Goal: Check status: Check status

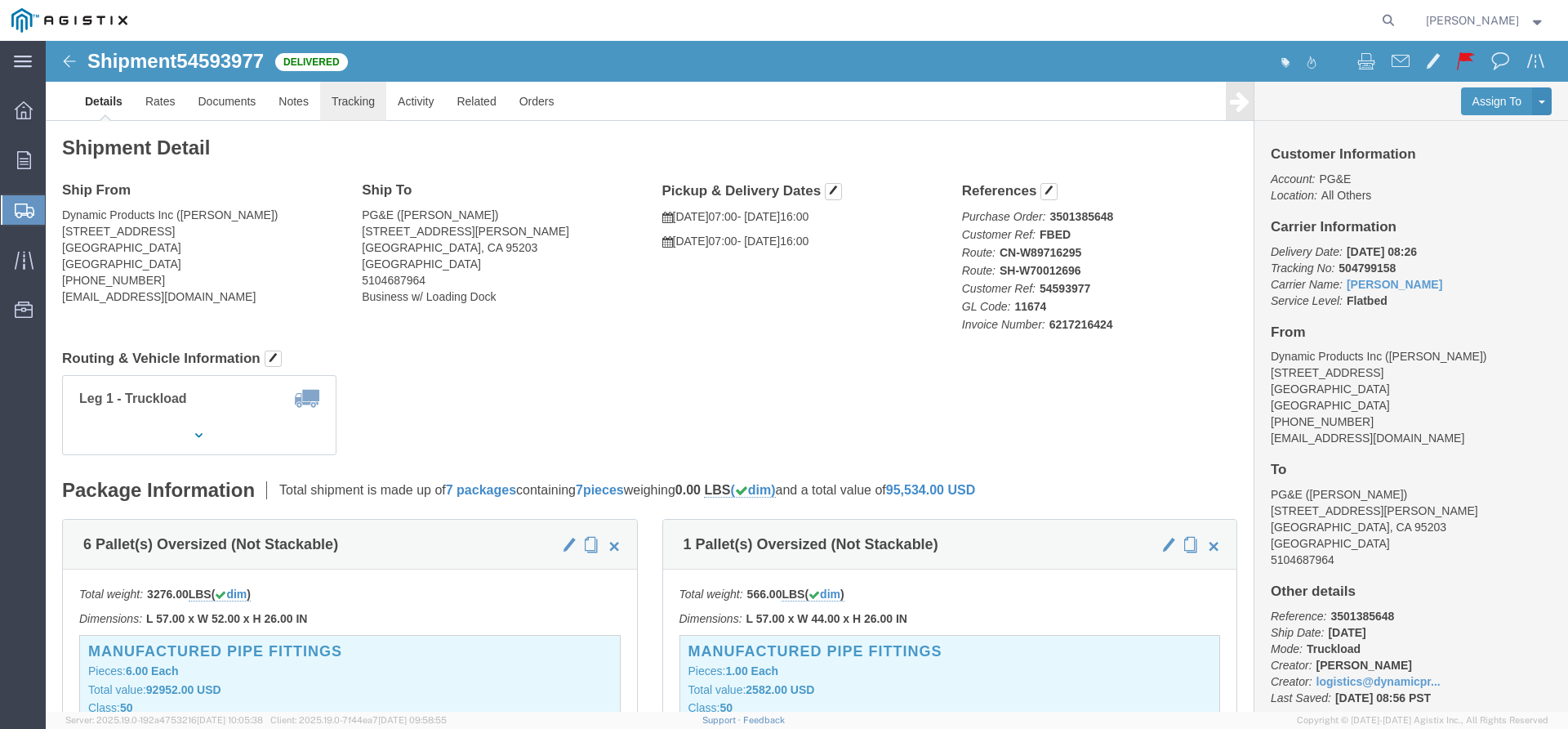
click link "Tracking"
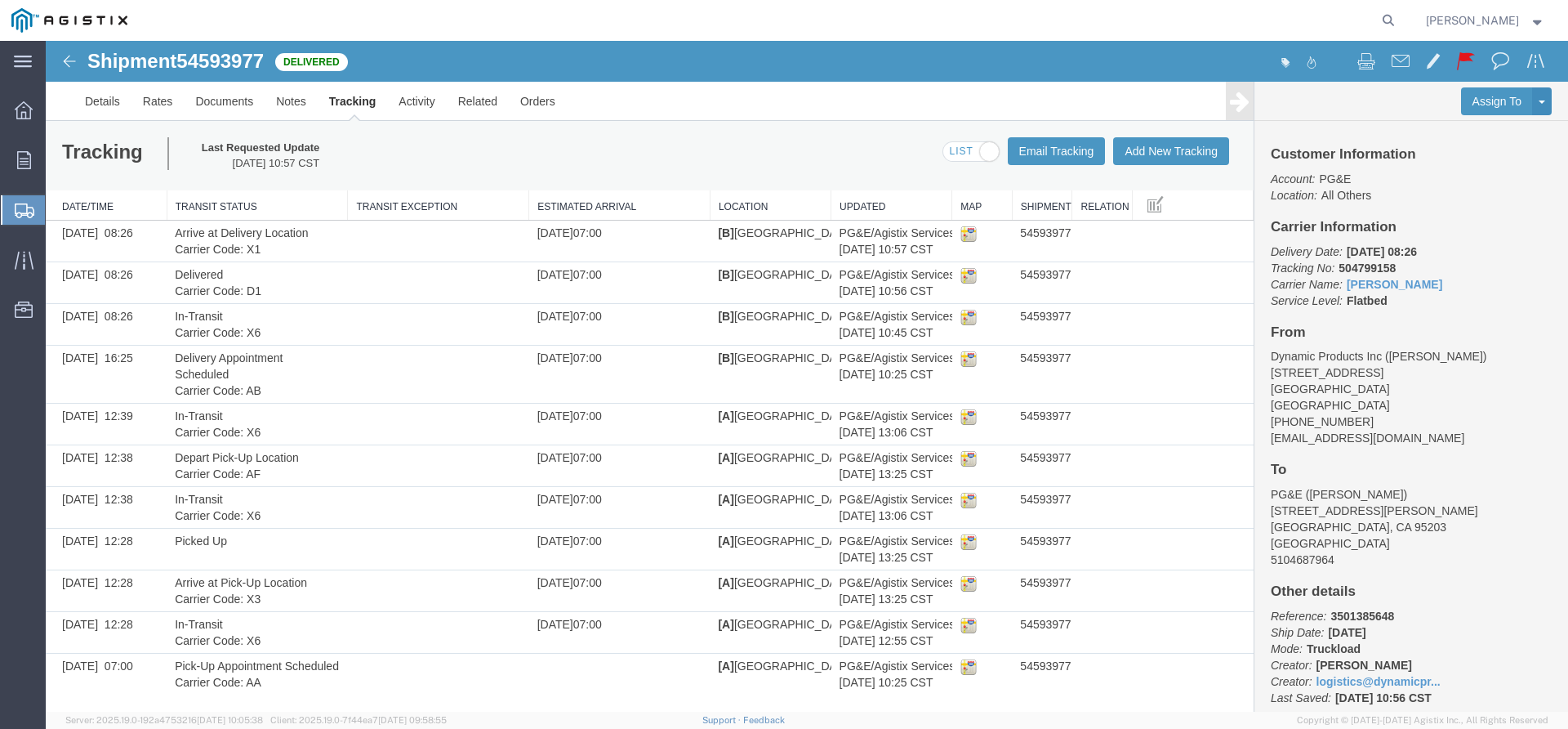
click at [69, 58] on img at bounding box center [70, 61] width 20 height 20
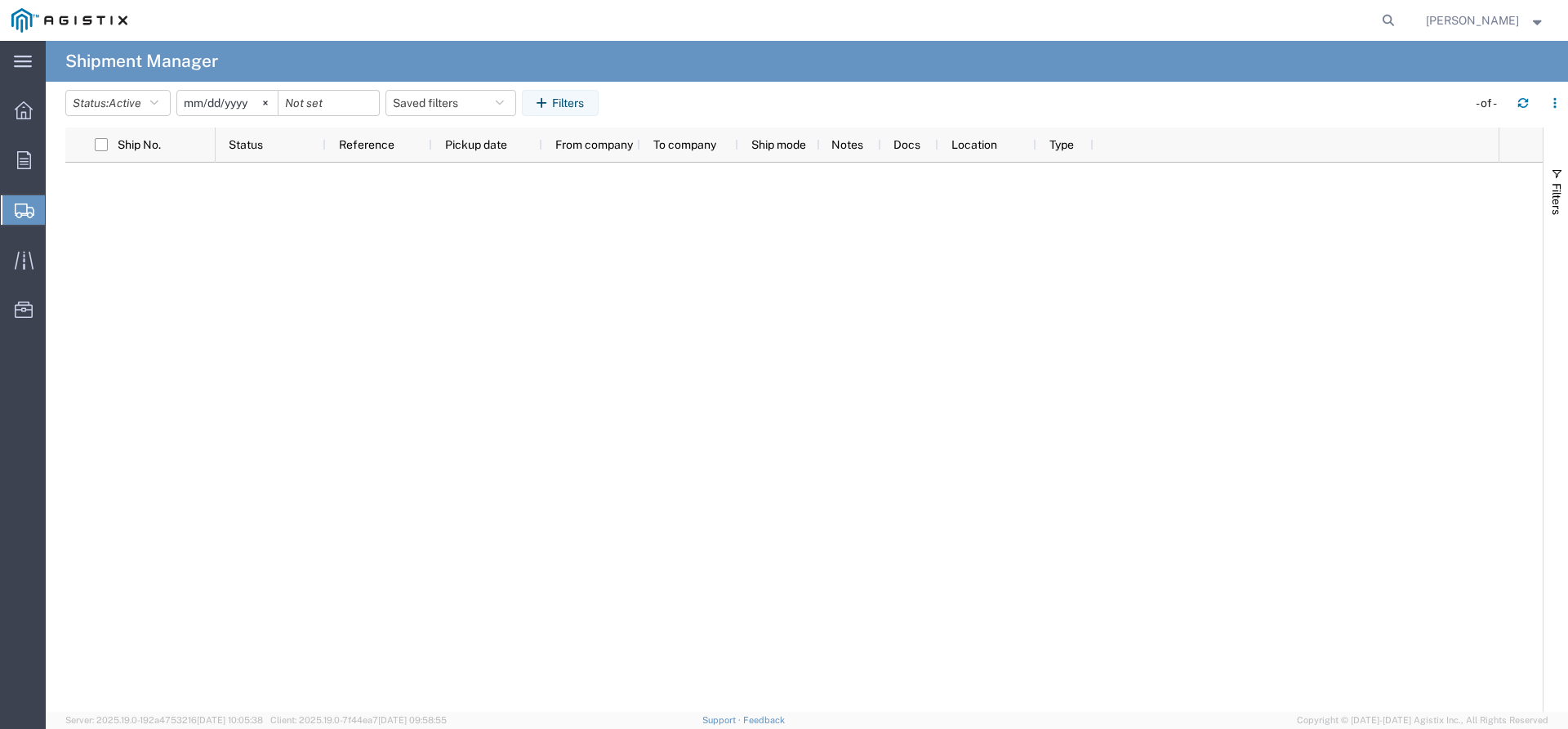
click at [189, 100] on input "[DATE]" at bounding box center [227, 103] width 101 height 25
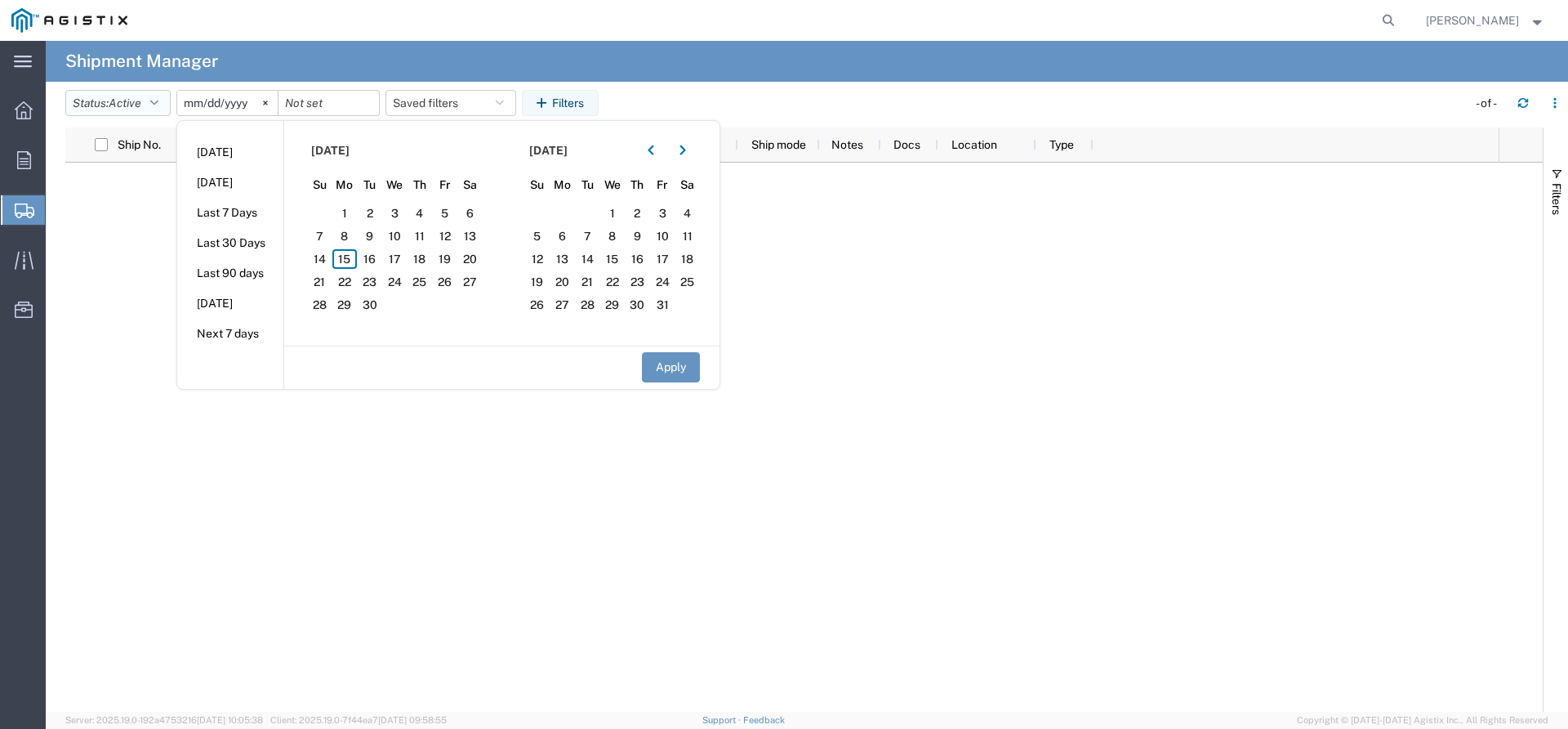
click at [150, 102] on button "Status: Active" at bounding box center [118, 103] width 106 height 26
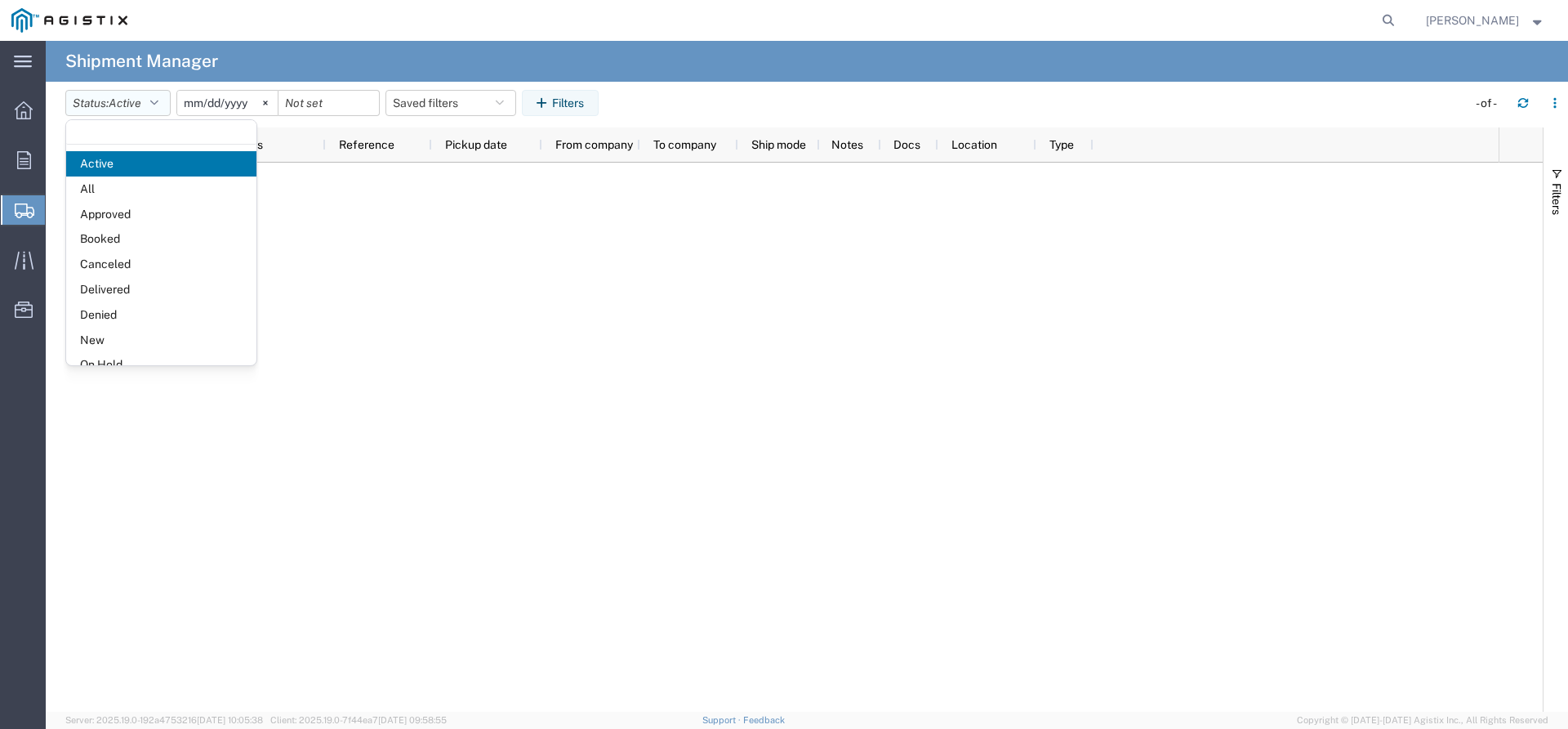
click at [150, 102] on button "Status: Active" at bounding box center [118, 103] width 106 height 26
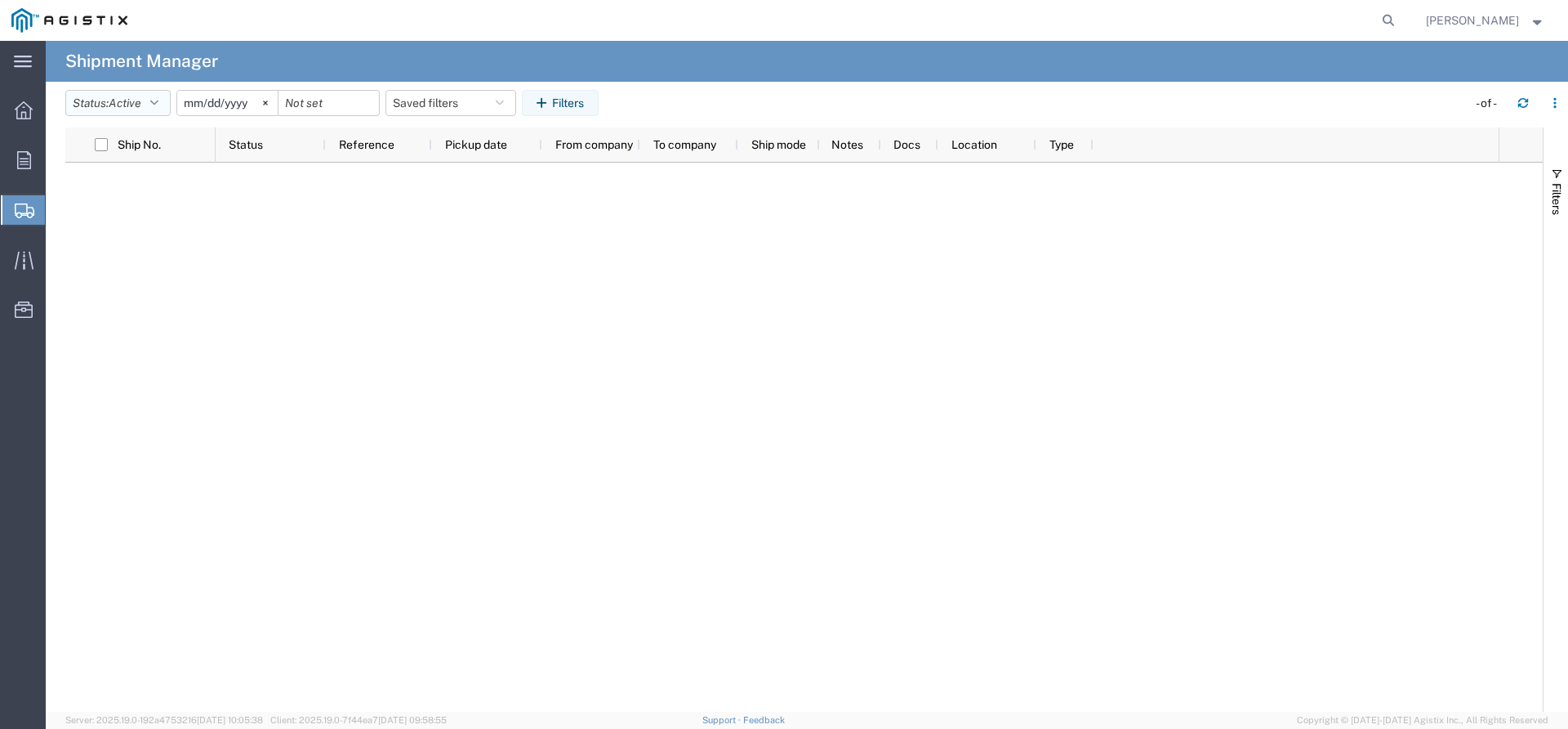
click at [150, 102] on button "Status: Active" at bounding box center [118, 103] width 106 height 26
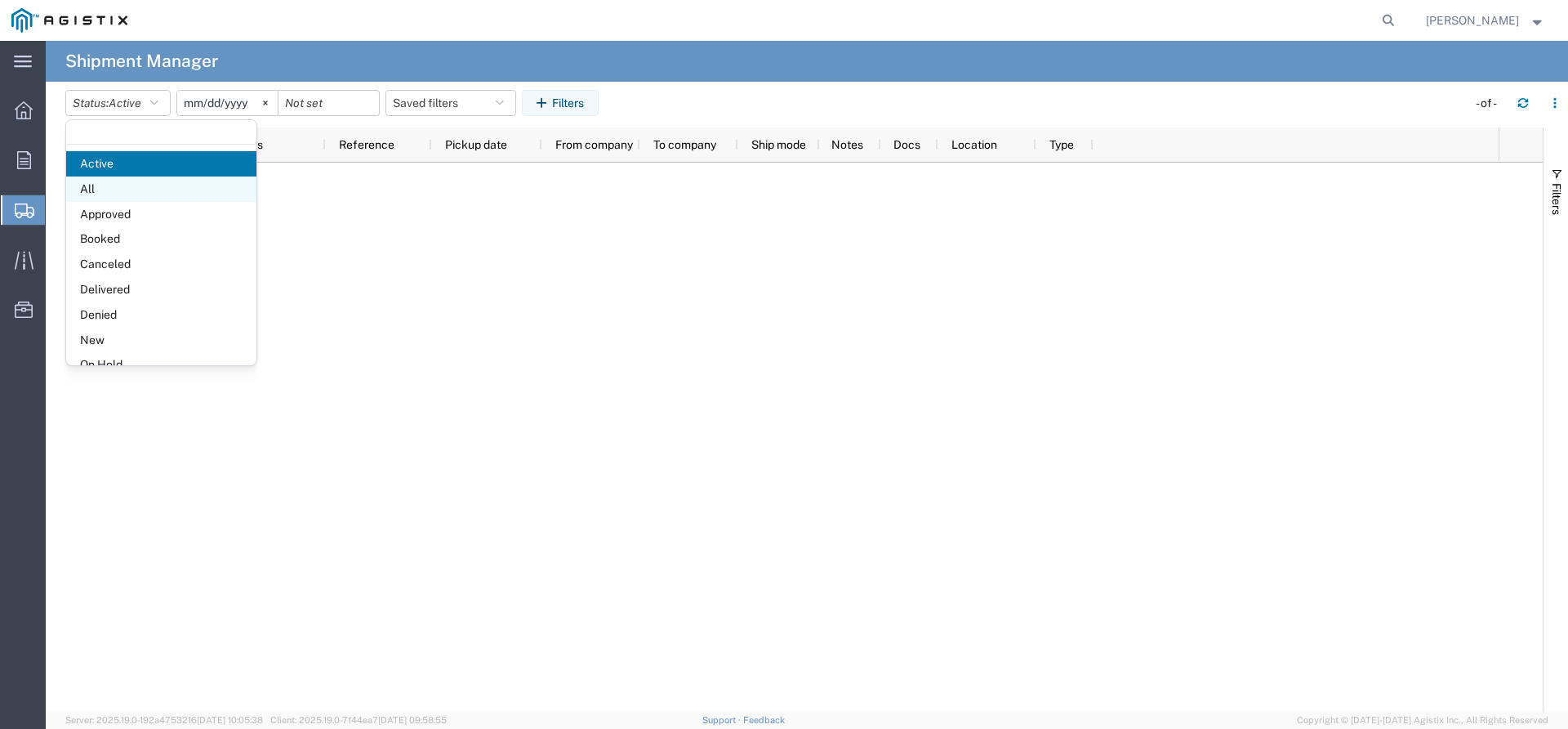
click at [83, 195] on span "All" at bounding box center [161, 189] width 191 height 25
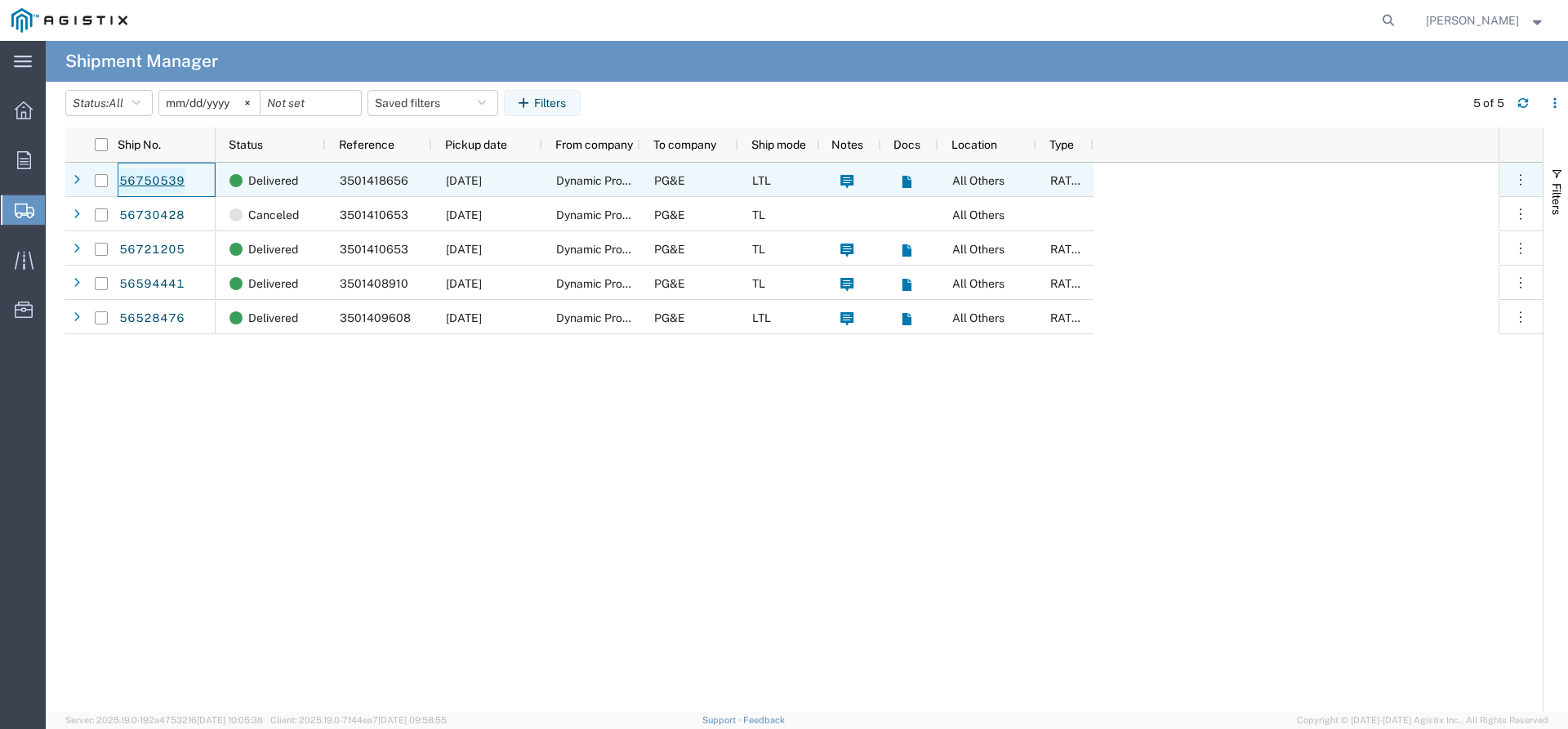
click at [159, 174] on link "56750539" at bounding box center [152, 182] width 67 height 26
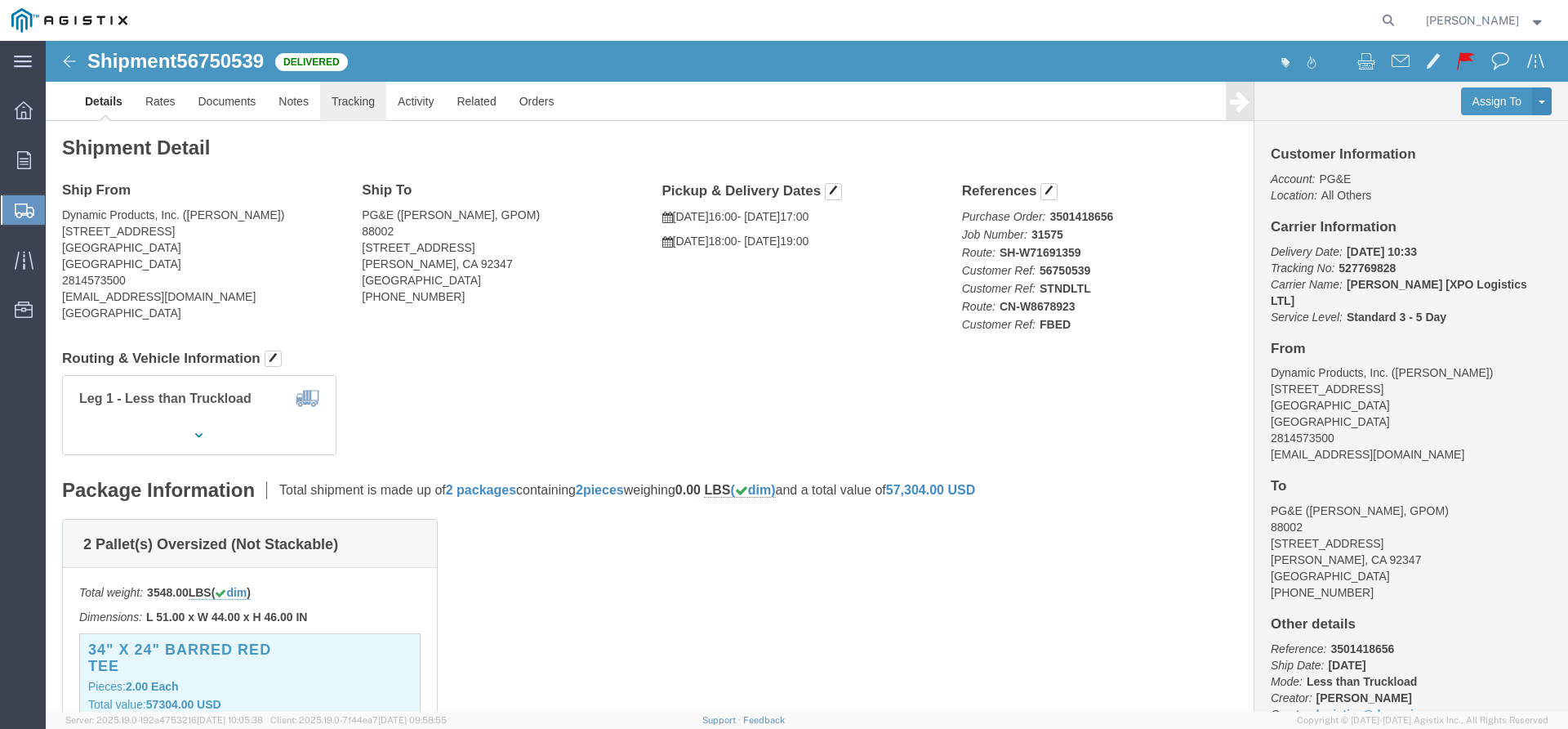
click link "Tracking"
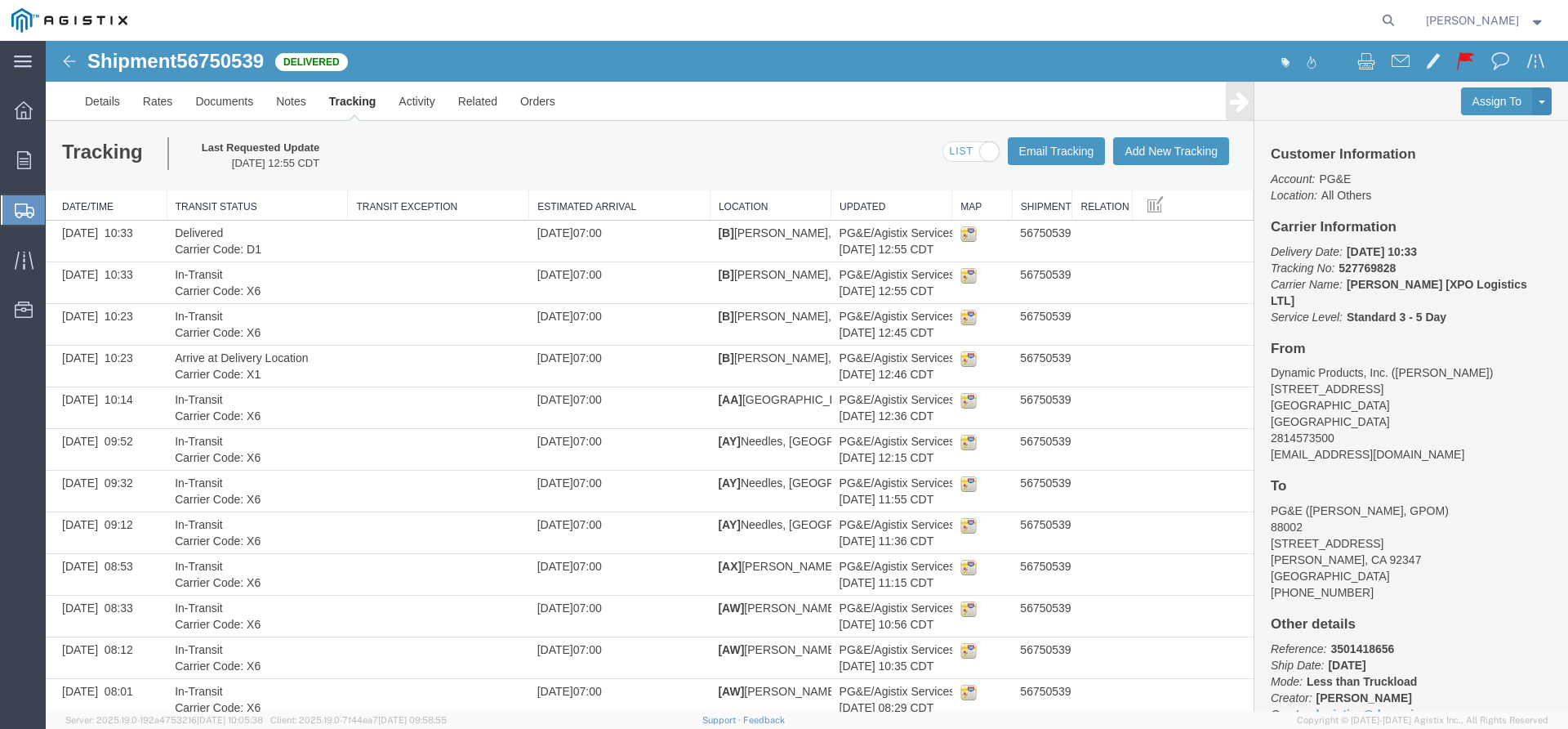
scroll to position [52, 0]
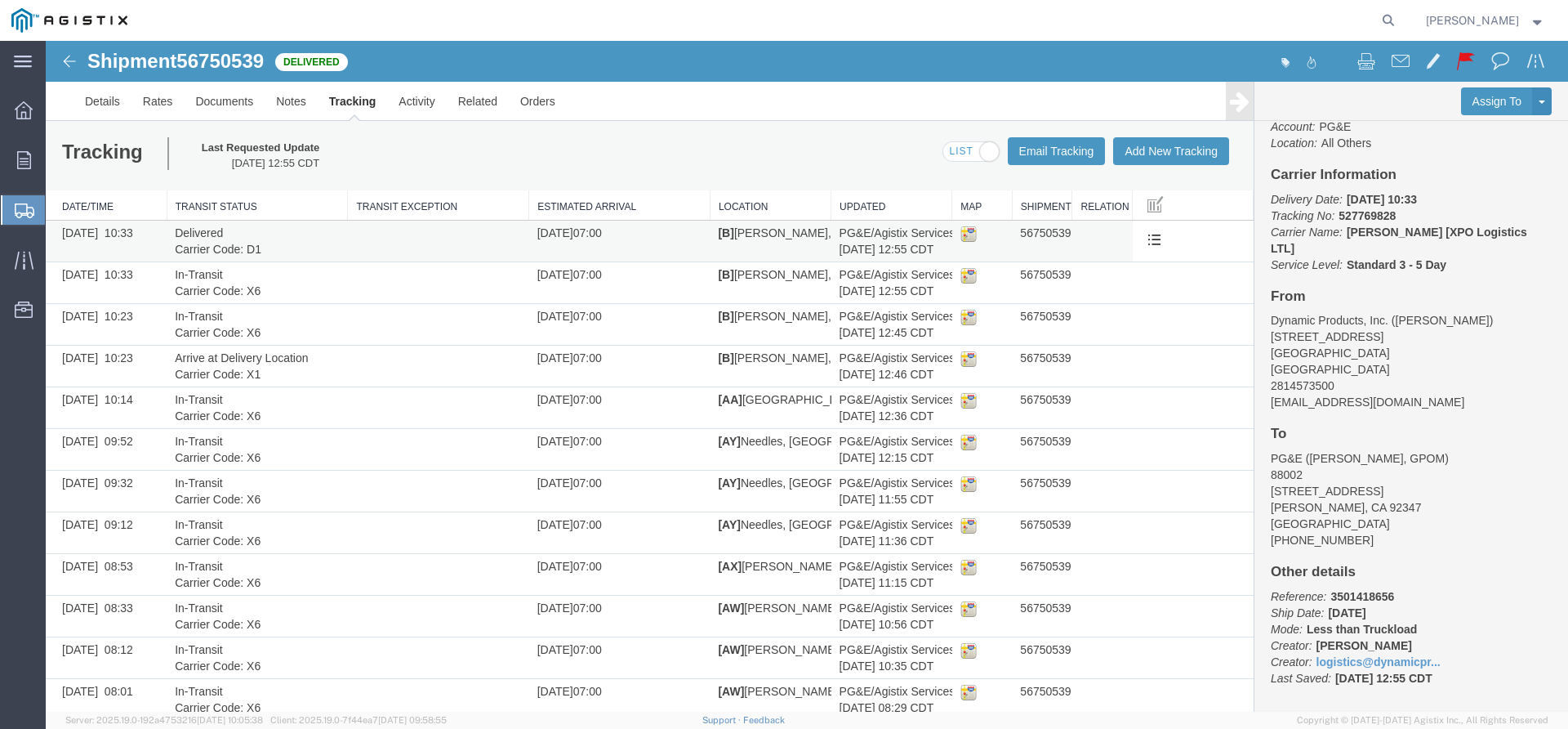
click at [611, 246] on td "[DATE] 07:00" at bounding box center [620, 241] width 182 height 42
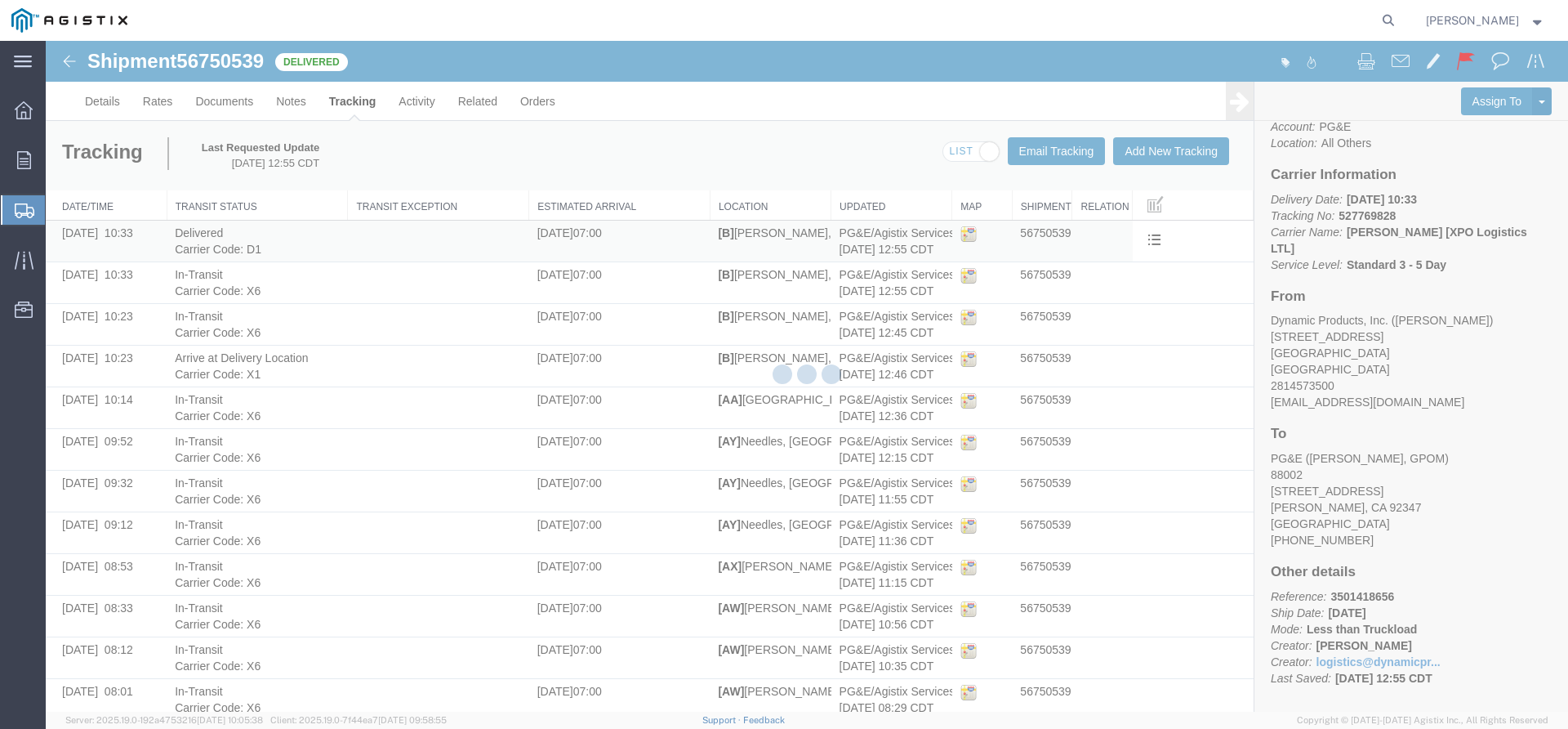
click at [611, 246] on div at bounding box center [806, 376] width 1522 height 671
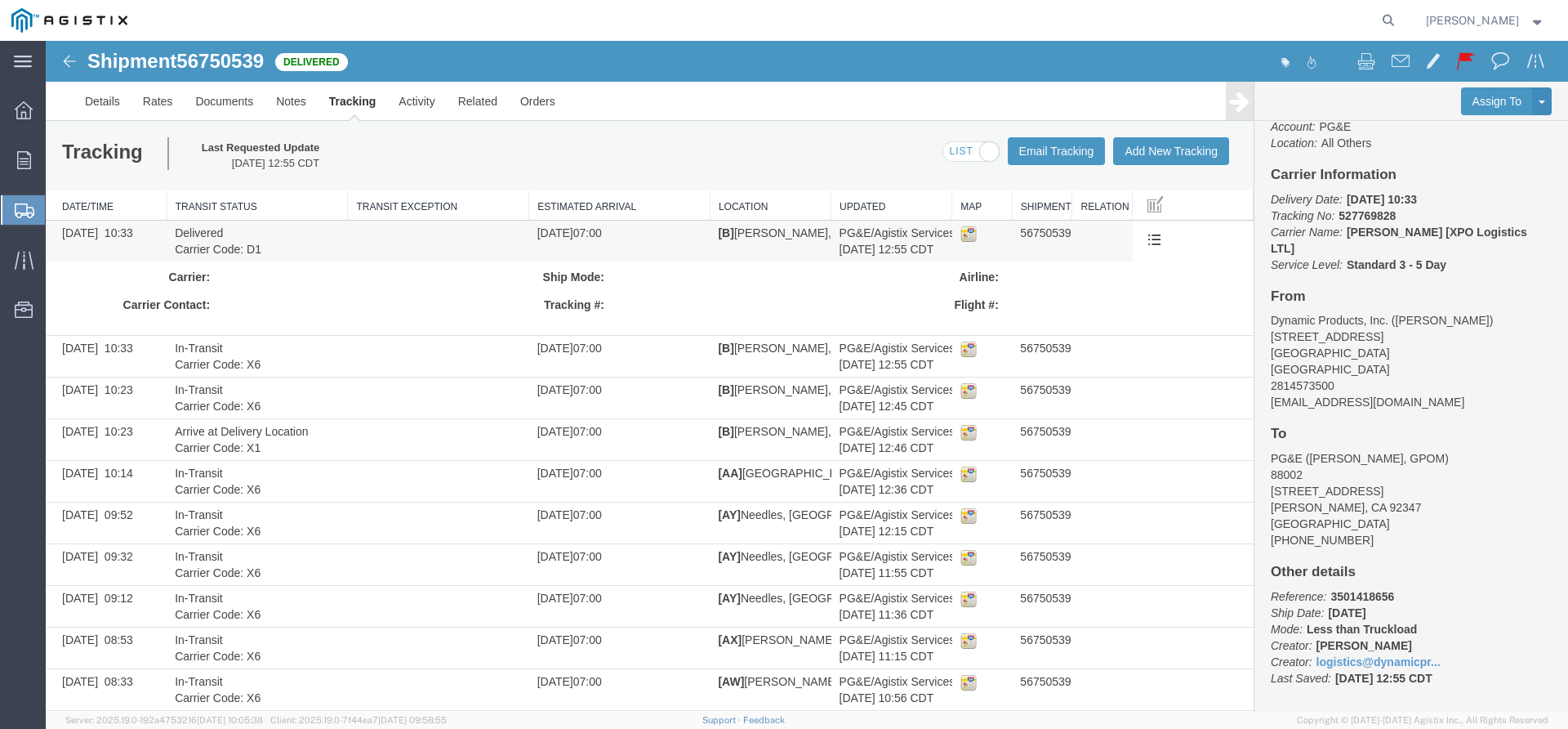
click at [611, 246] on td "[DATE] 07:00" at bounding box center [620, 241] width 182 height 42
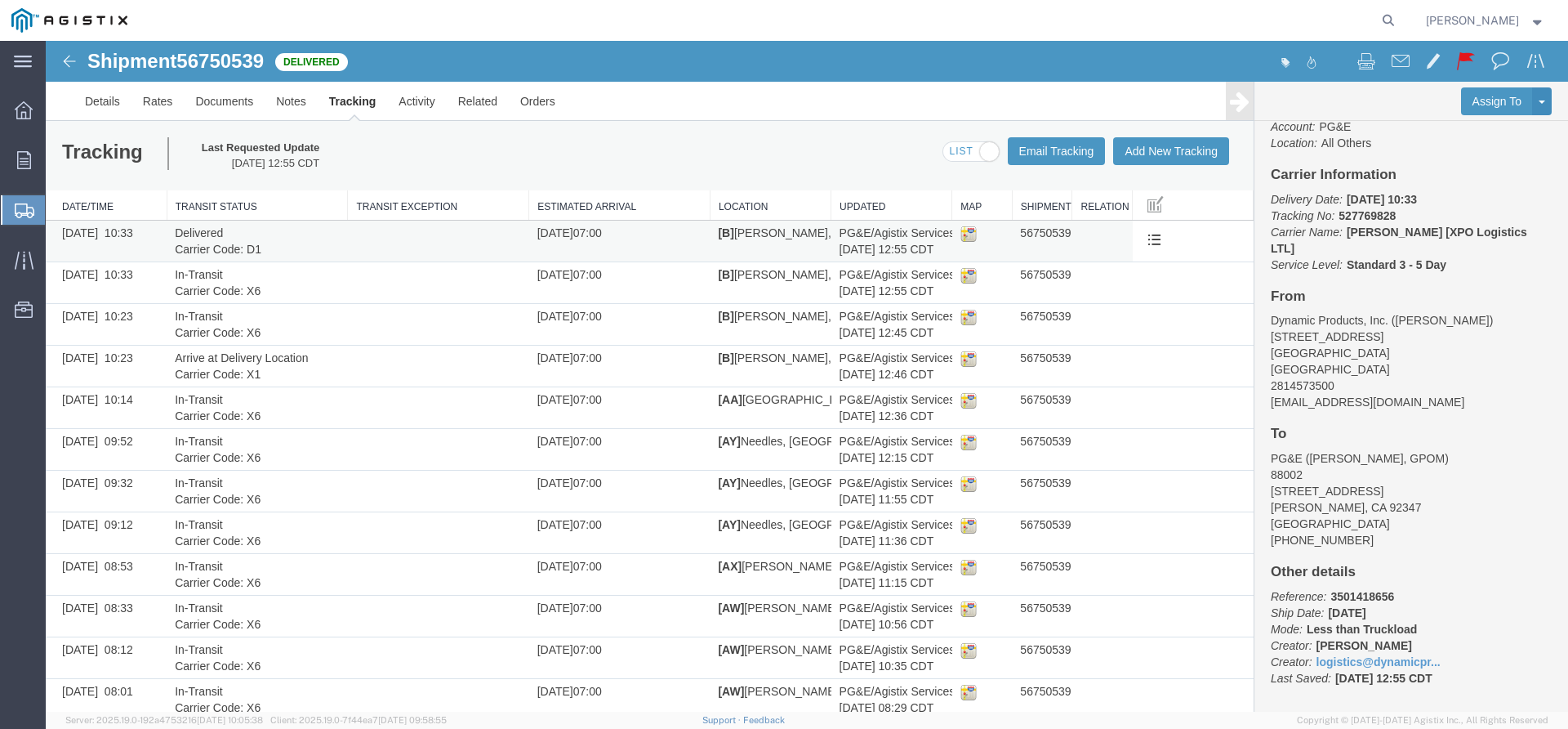
click at [859, 237] on td "PG&E/Agistix Services [DATE] 12:55 CDT" at bounding box center [892, 241] width 121 height 42
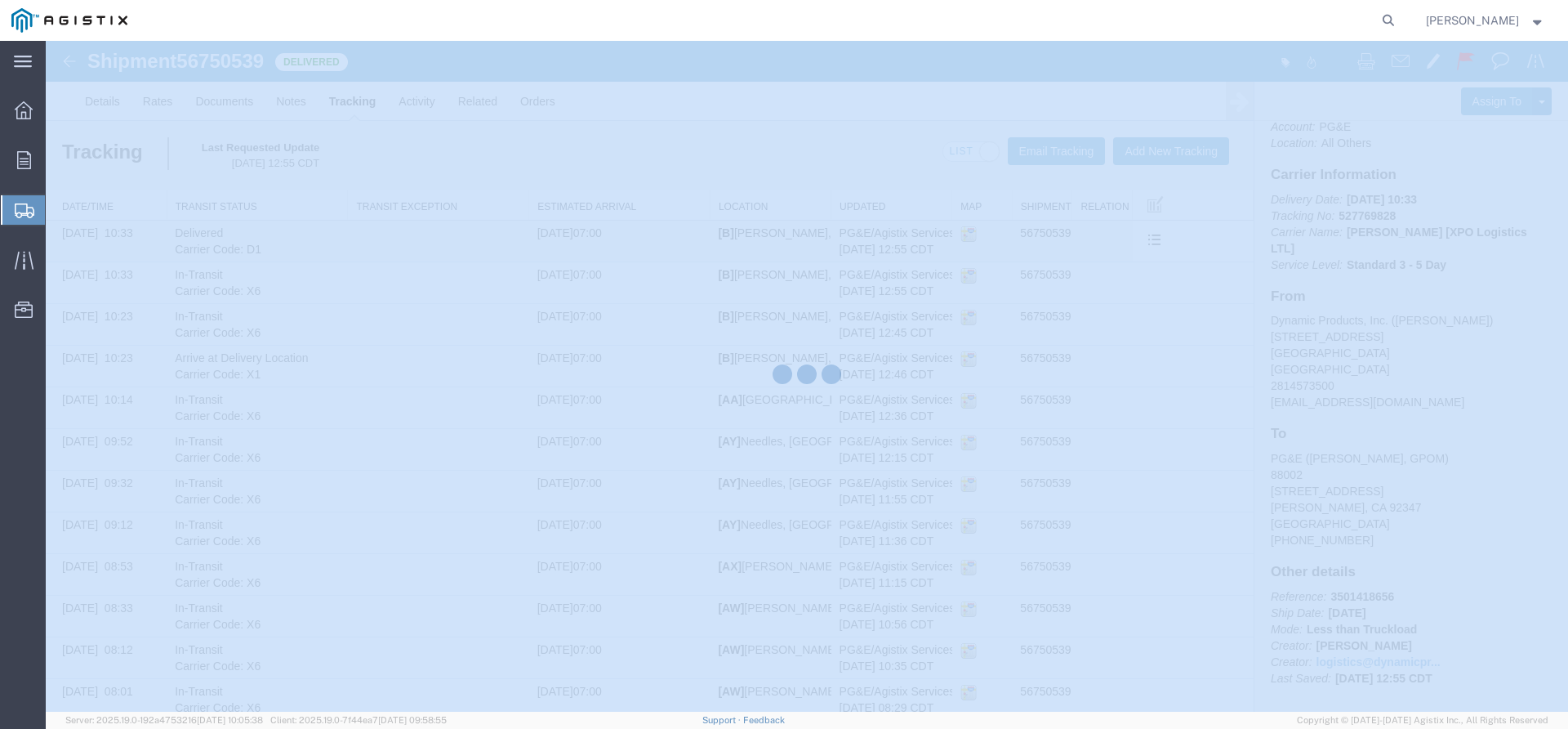
click at [859, 237] on div at bounding box center [806, 376] width 1522 height 671
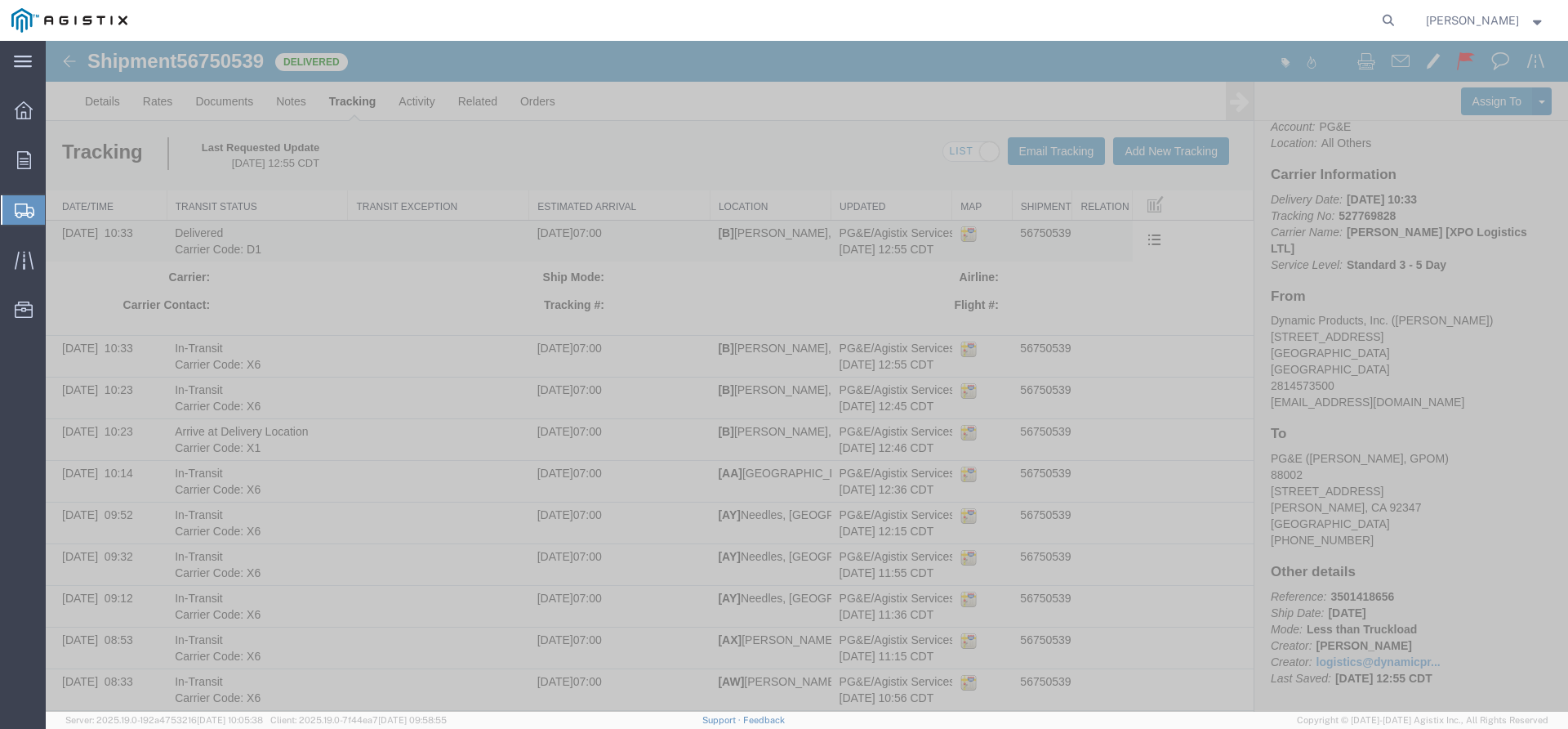
click at [960, 228] on img at bounding box center [968, 234] width 16 height 16
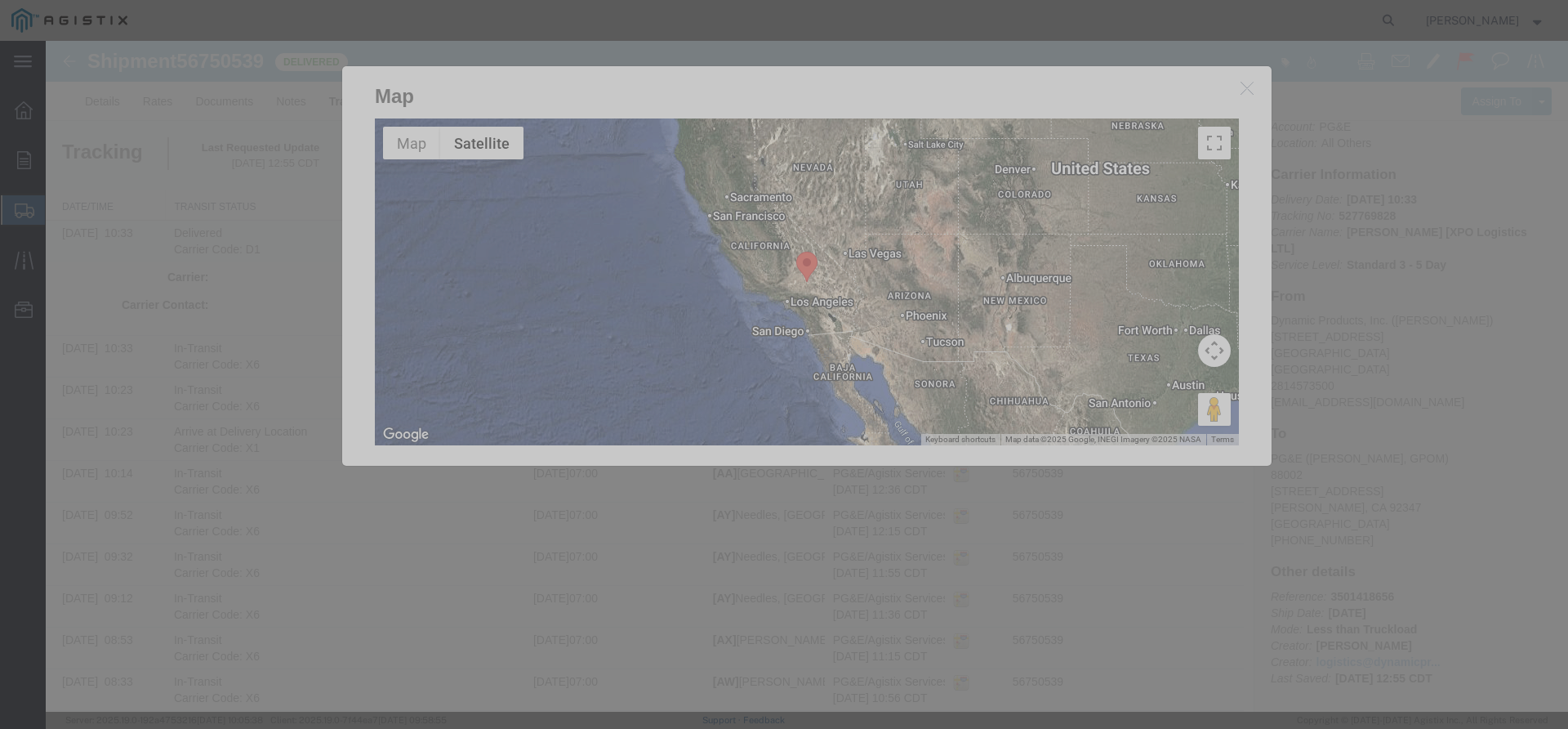
click at [1243, 101] on h2 "Map" at bounding box center [806, 88] width 929 height 44
click at [1242, 84] on icon "button" at bounding box center [1247, 88] width 13 height 14
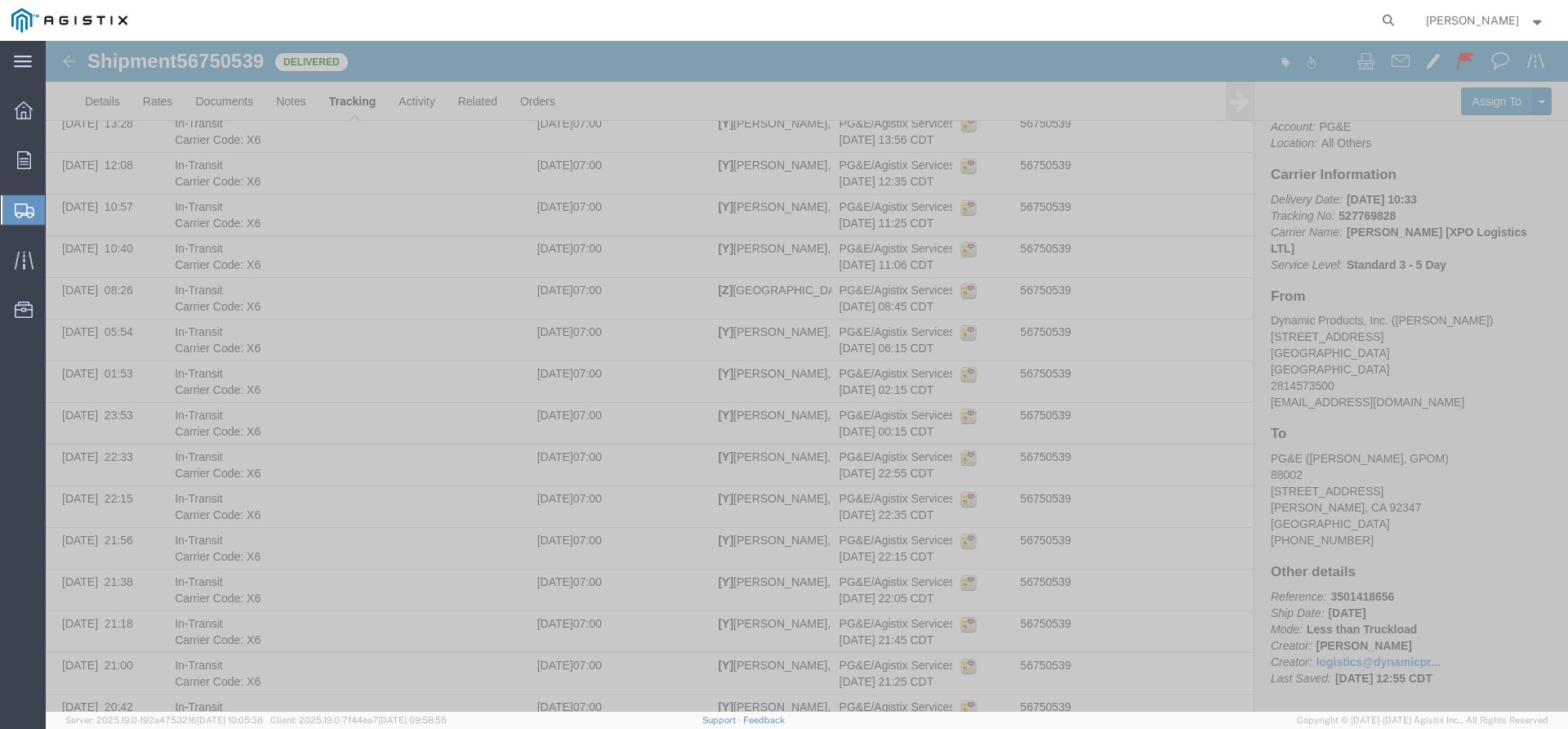
scroll to position [2945, 0]
